Goal: Navigation & Orientation: Find specific page/section

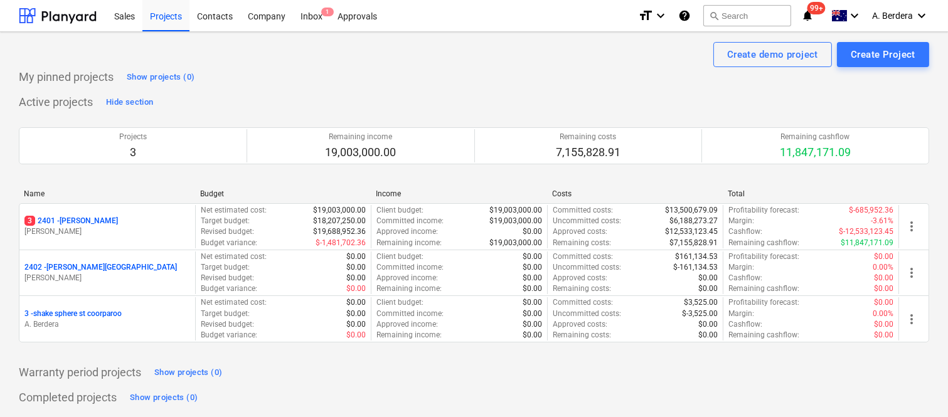
click at [173, 229] on p "[PERSON_NAME]" at bounding box center [107, 232] width 166 height 11
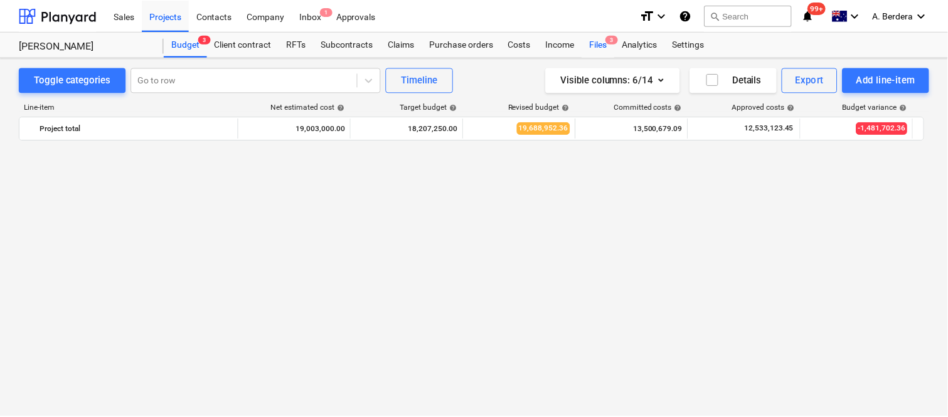
scroll to position [1245, 0]
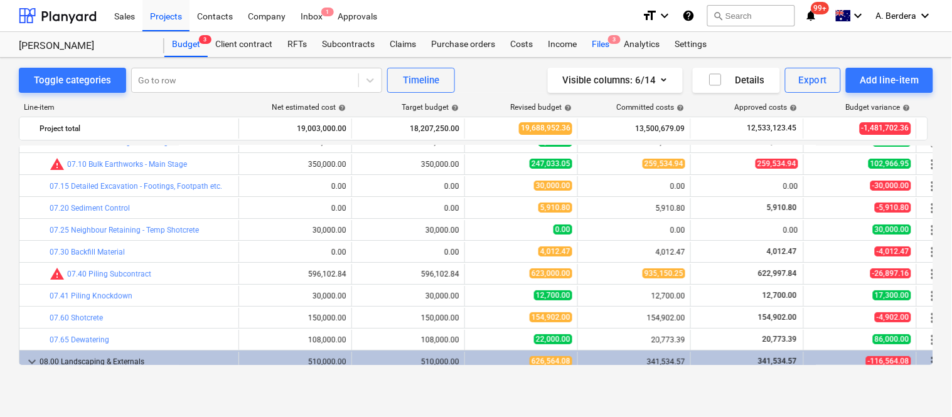
click at [611, 41] on span "3" at bounding box center [614, 39] width 13 height 9
